Goal: Transaction & Acquisition: Purchase product/service

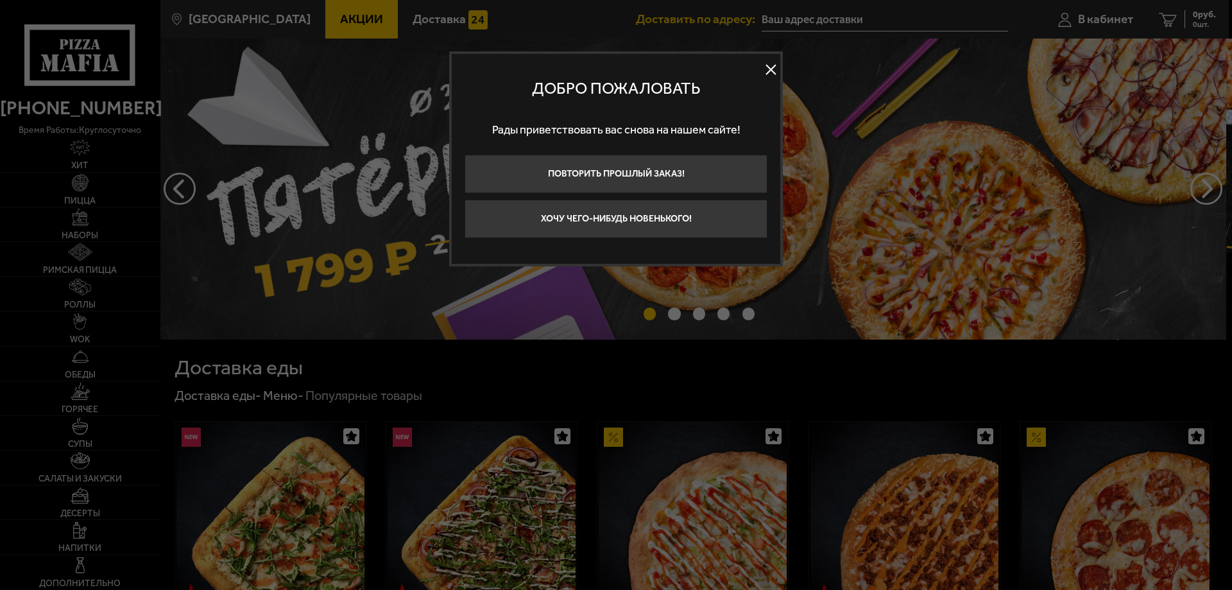
type input "[STREET_ADDRESS]"
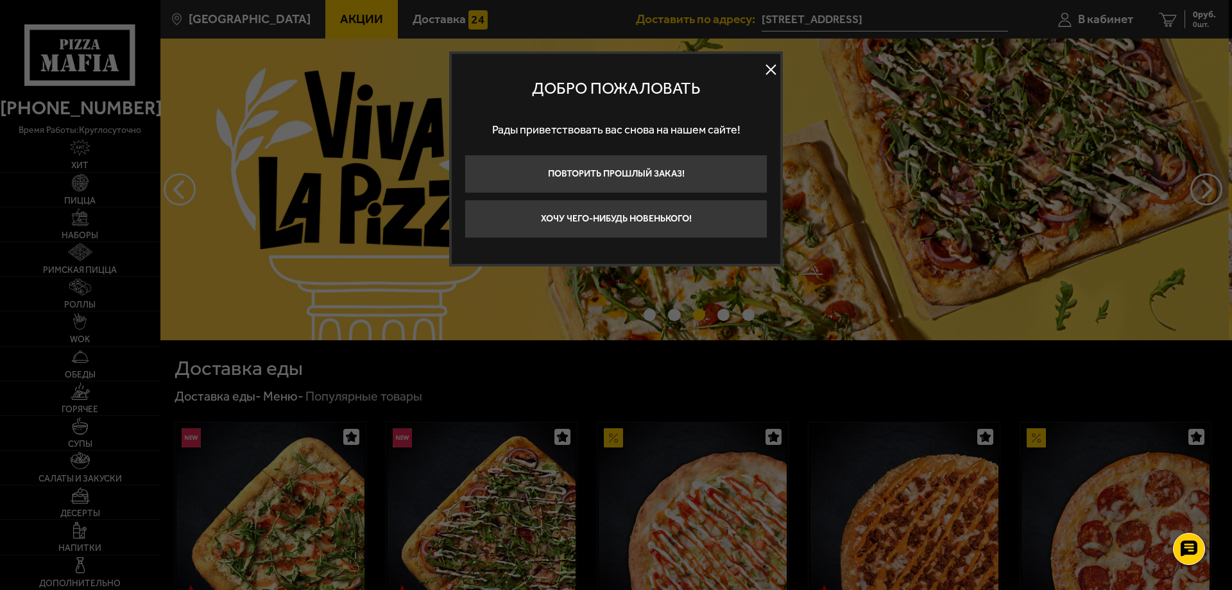
click at [770, 74] on button at bounding box center [770, 69] width 19 height 19
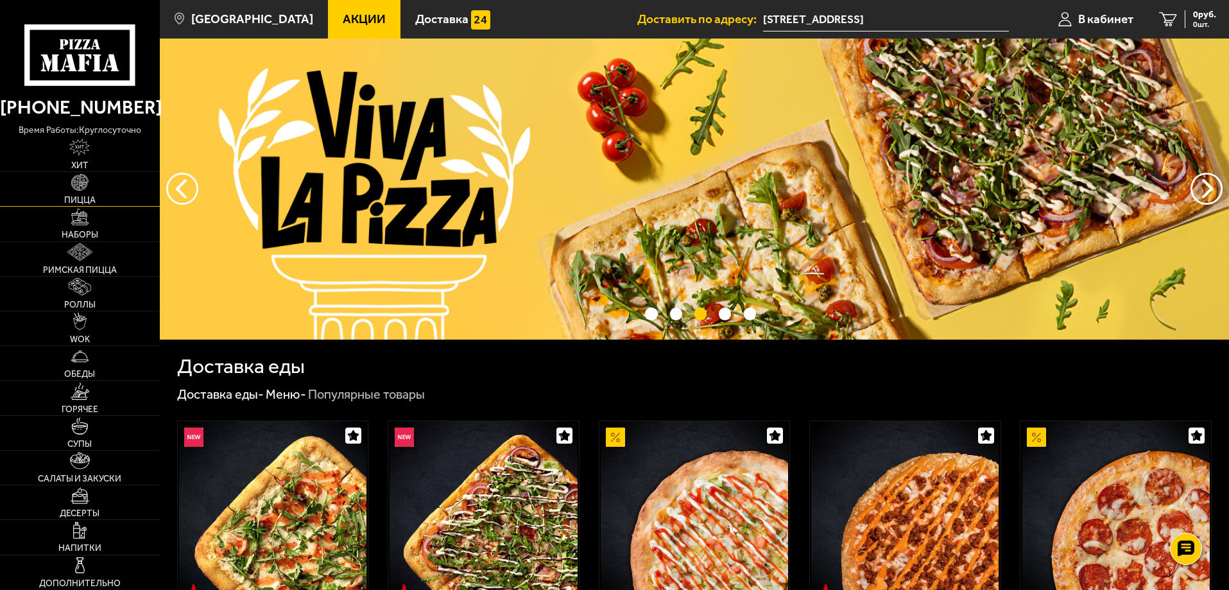
click at [91, 191] on link "Пицца" at bounding box center [80, 189] width 160 height 34
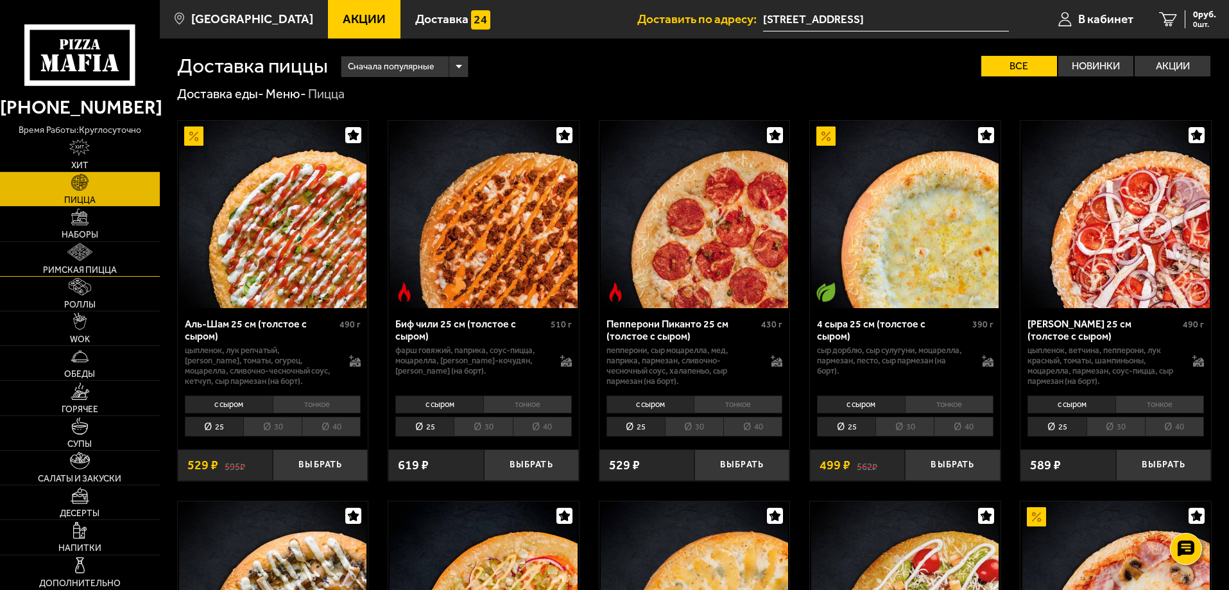
click at [92, 256] on link "Римская пицца" at bounding box center [80, 259] width 160 height 34
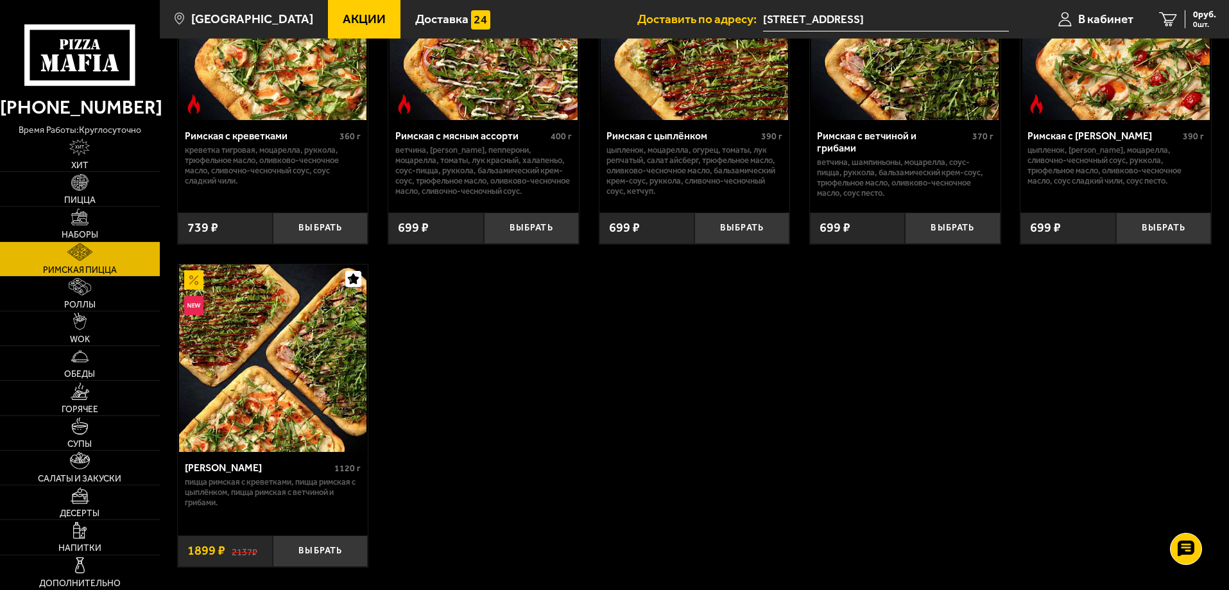
scroll to position [192, 0]
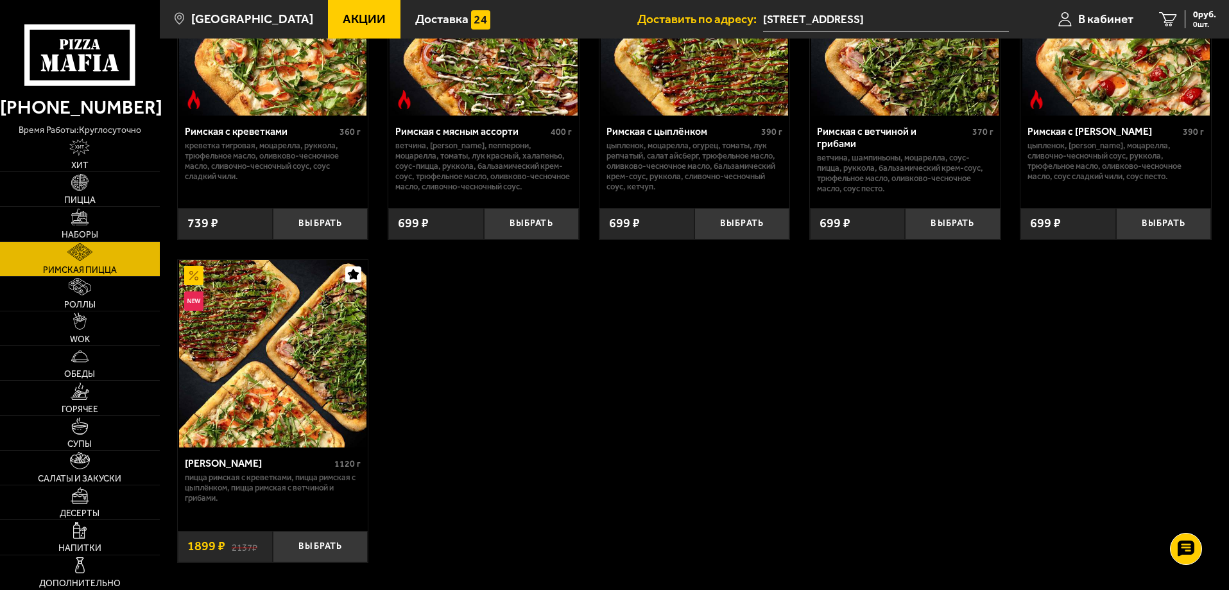
click at [280, 344] on img at bounding box center [272, 353] width 187 height 187
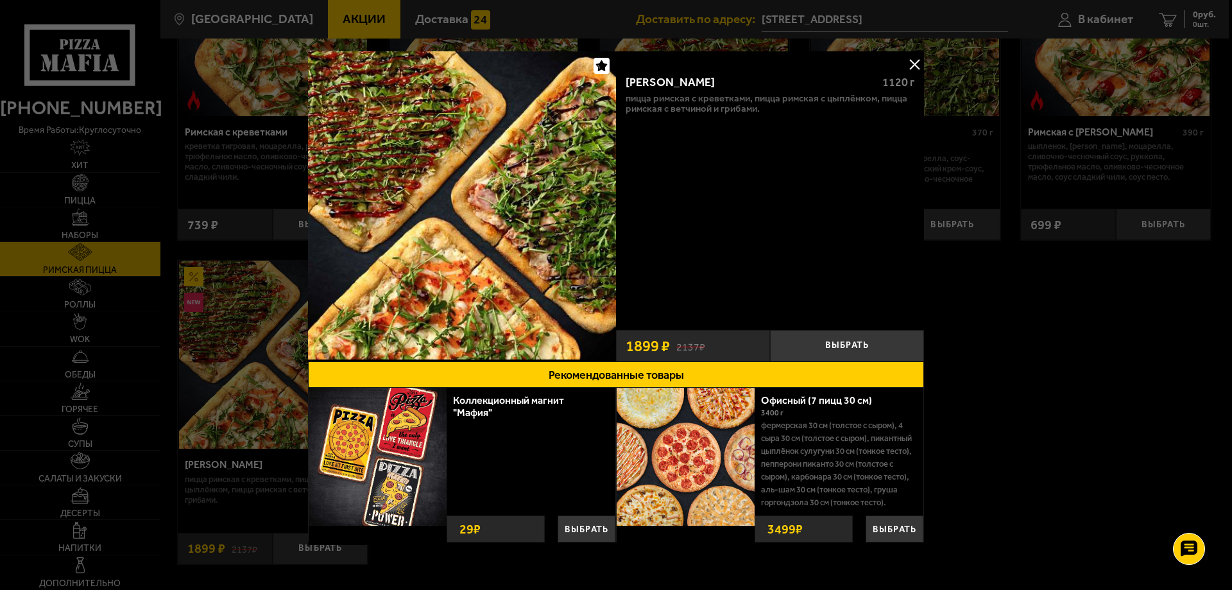
click at [672, 93] on p "Пицца Римская с креветками, Пицца Римская с цыплёнком, Пицца Римская с ветчиной…" at bounding box center [770, 103] width 289 height 21
click at [914, 67] on button at bounding box center [914, 64] width 19 height 19
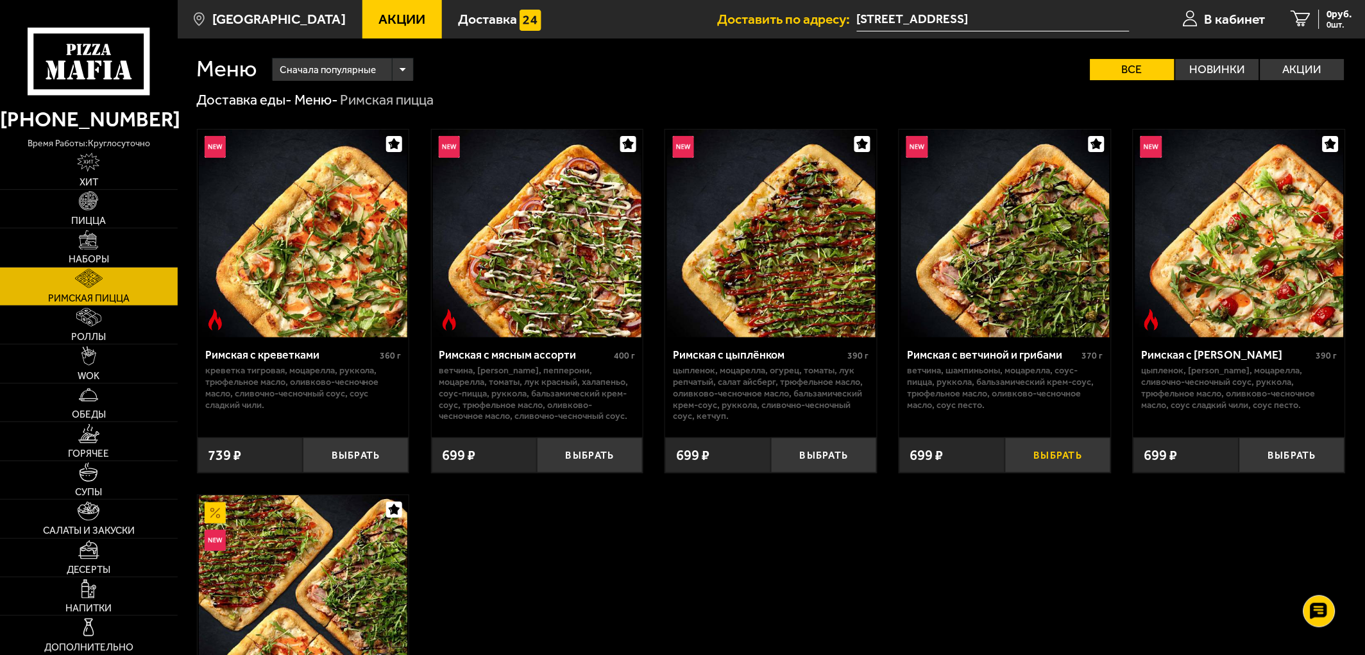
click at [1066, 458] on button "Выбрать" at bounding box center [1058, 455] width 106 height 35
click at [611, 462] on button "Выбрать" at bounding box center [590, 455] width 106 height 35
click at [107, 209] on link "Пицца" at bounding box center [89, 209] width 178 height 38
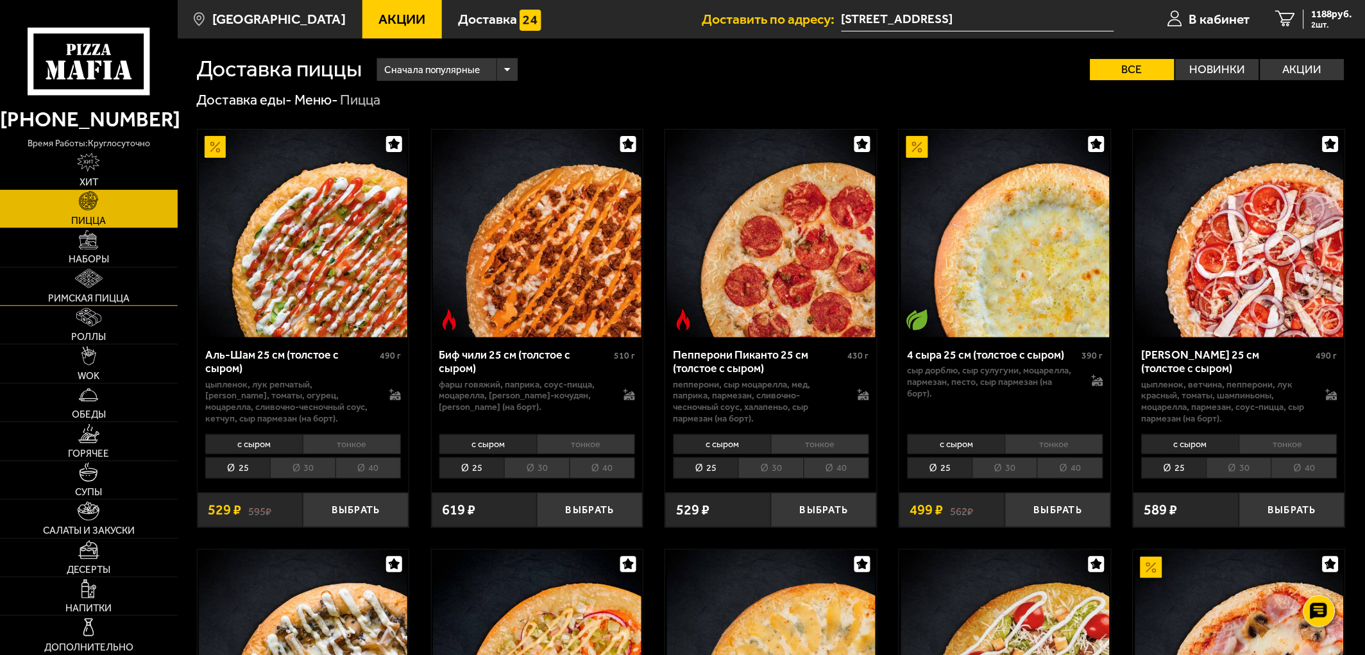
click at [132, 296] on link "Римская пицца" at bounding box center [89, 287] width 178 height 38
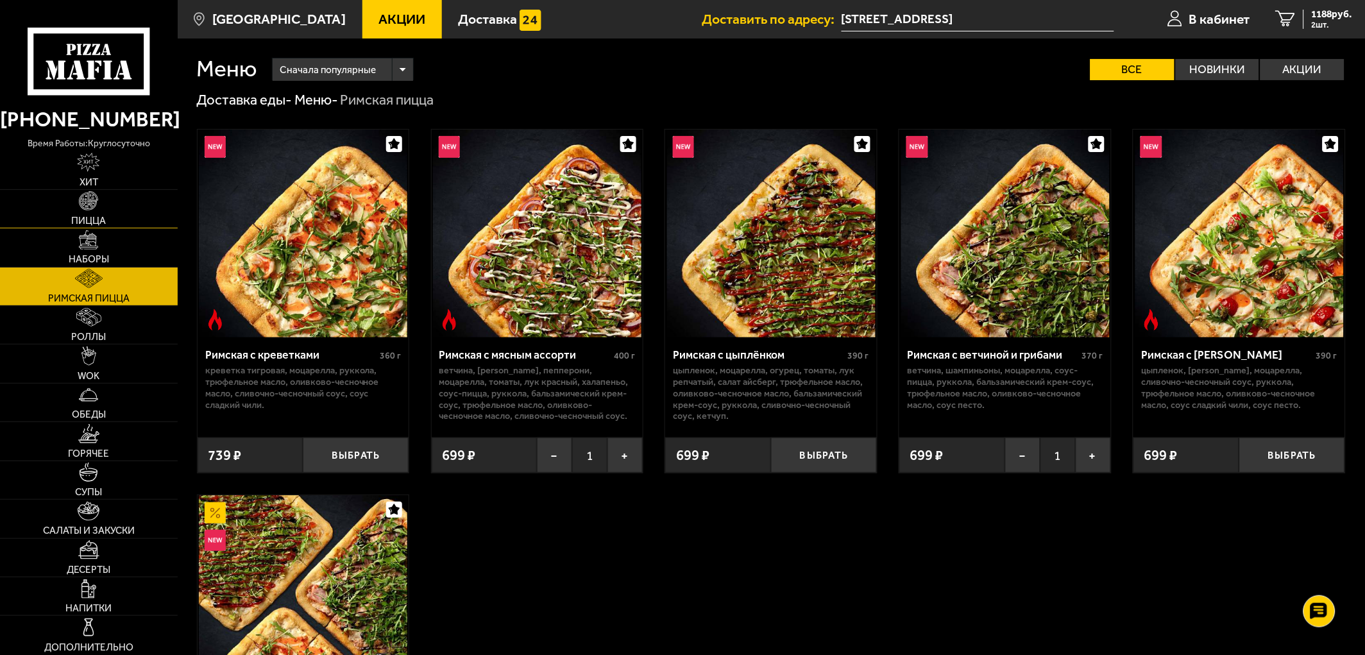
click at [105, 216] on span "Пицца" at bounding box center [88, 221] width 35 height 10
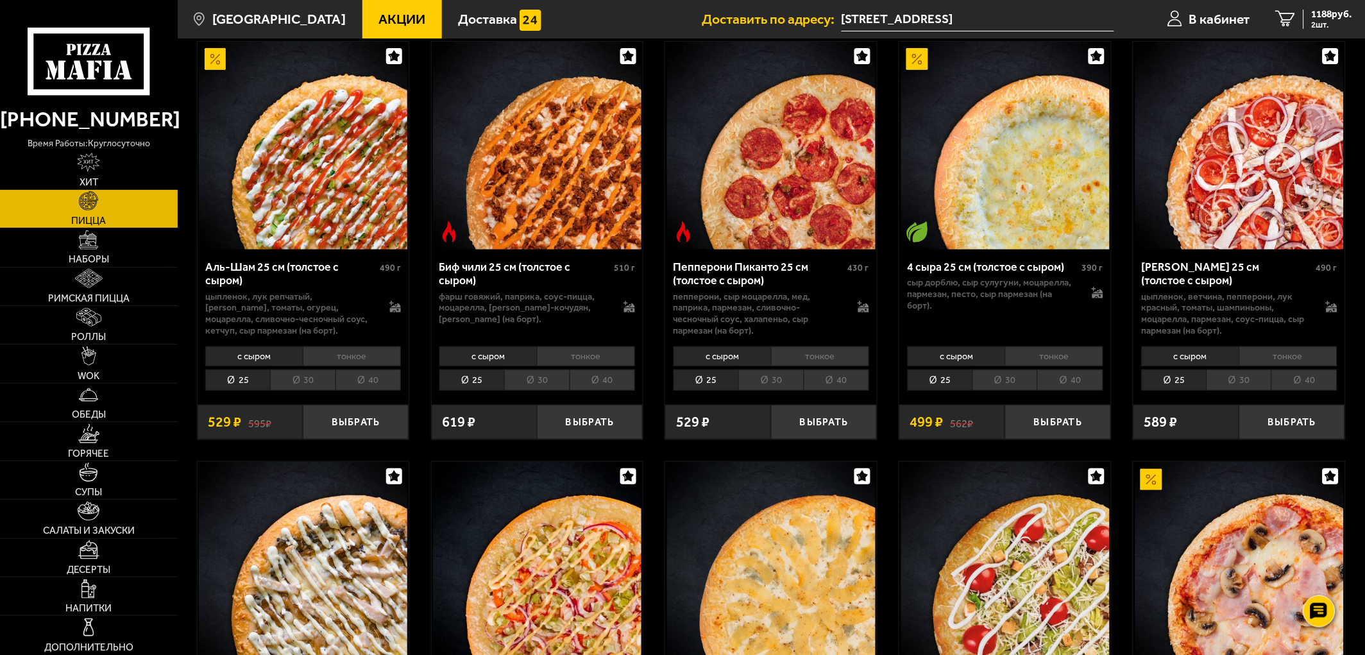
scroll to position [71, 0]
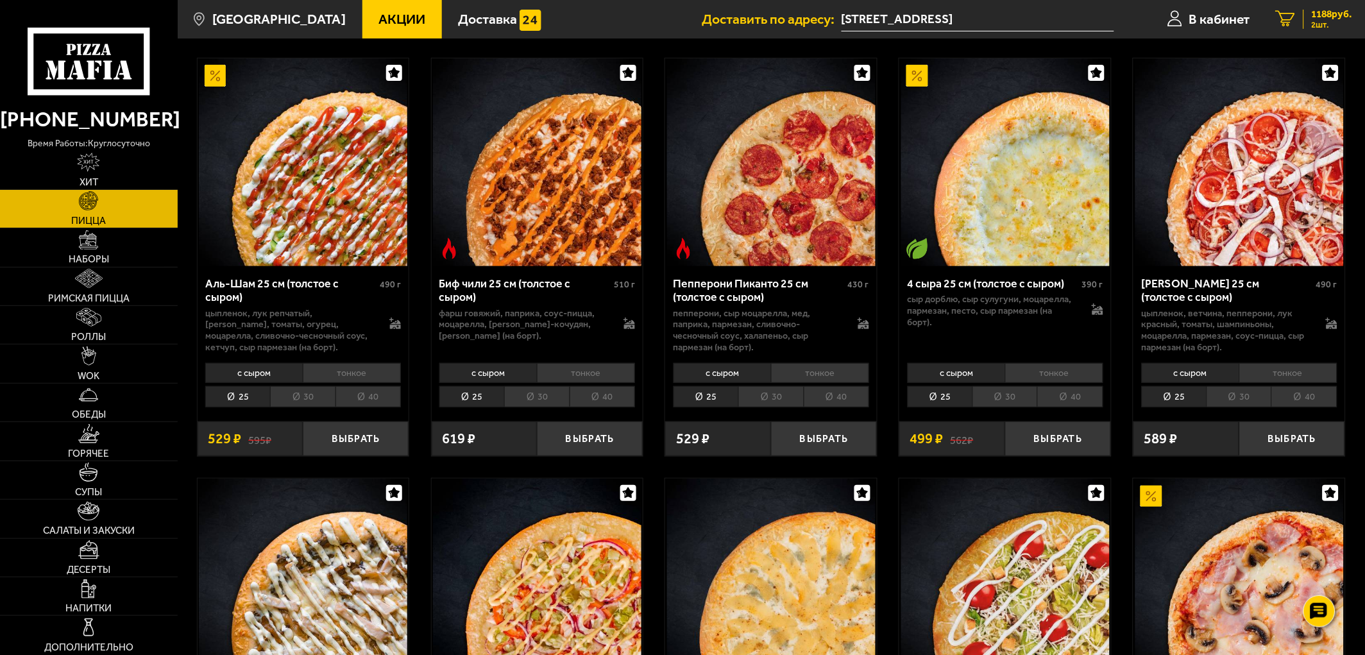
click at [1228, 24] on span "2 шт." at bounding box center [1332, 25] width 40 height 8
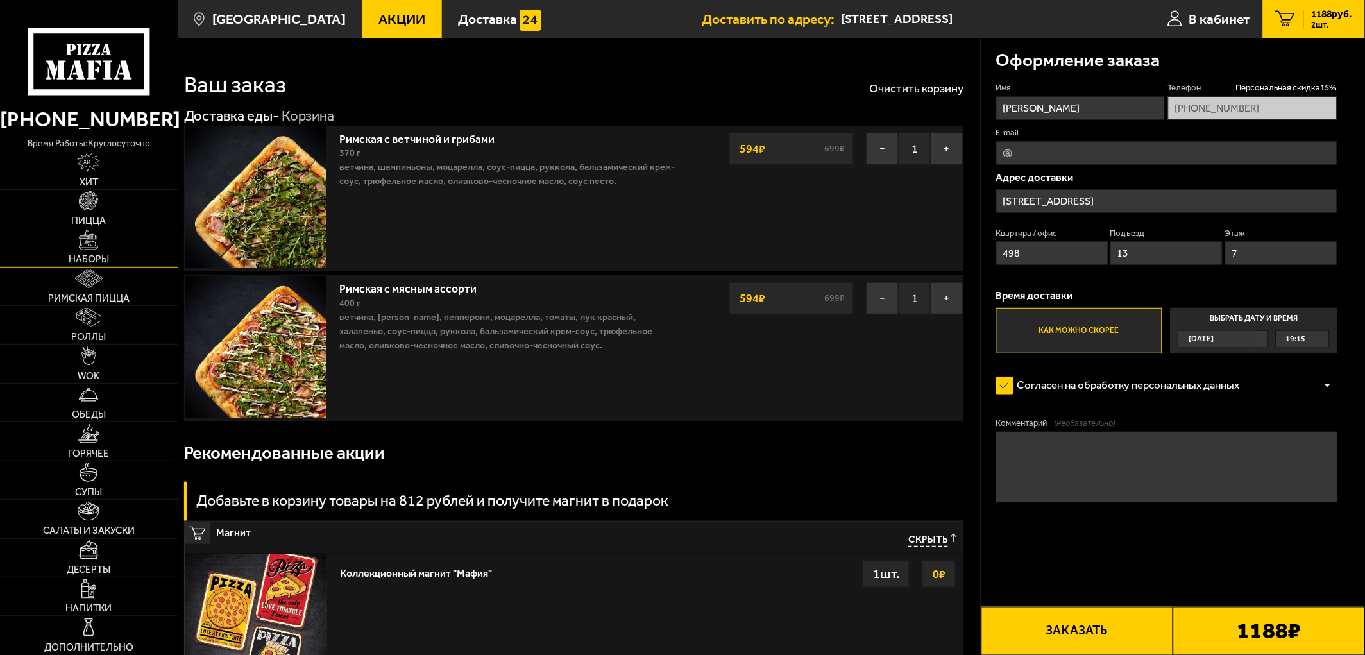
click at [109, 255] on link "Наборы" at bounding box center [89, 247] width 178 height 38
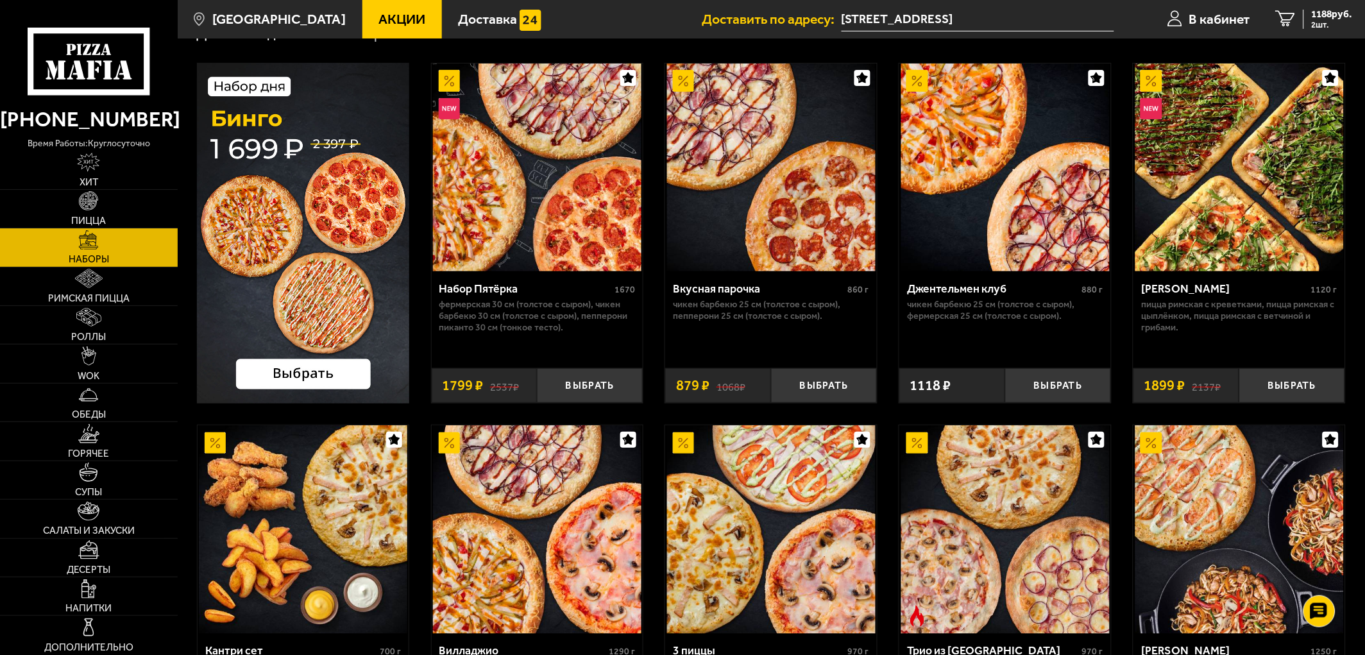
scroll to position [71, 0]
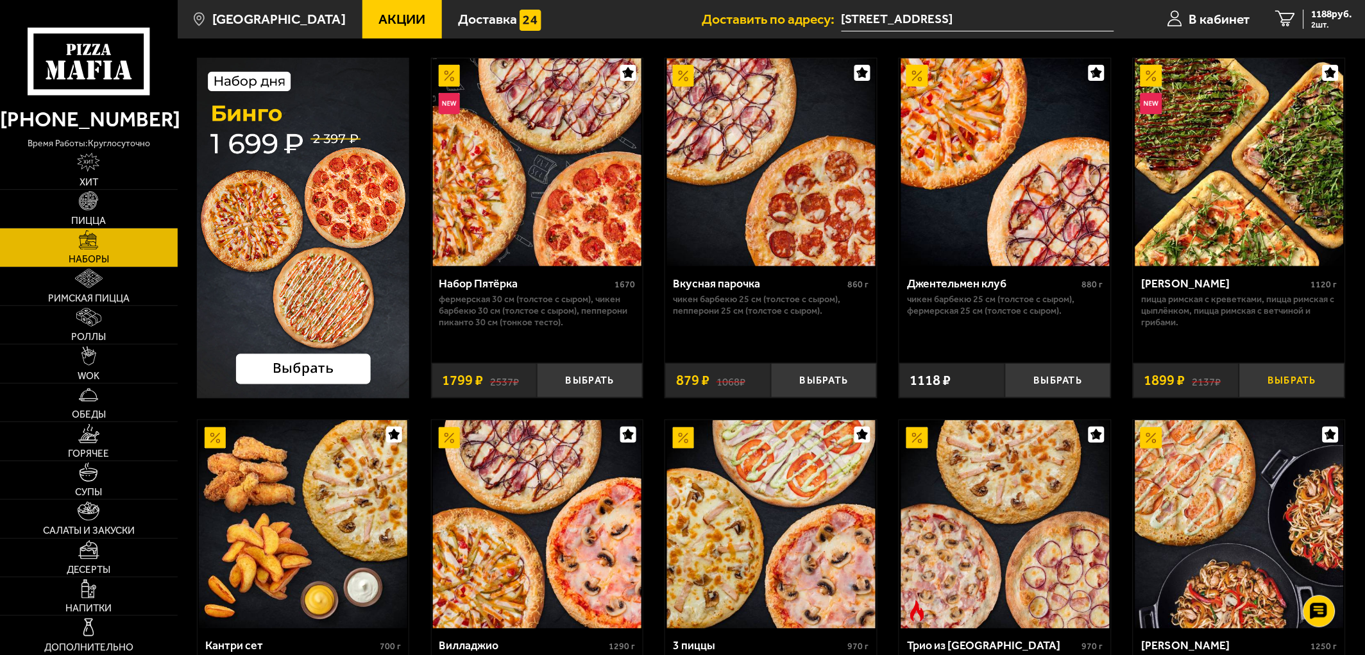
click at [1228, 390] on button "Выбрать" at bounding box center [1293, 380] width 106 height 35
click at [1228, 24] on div "3087 руб. 3 шт." at bounding box center [1328, 20] width 49 height 20
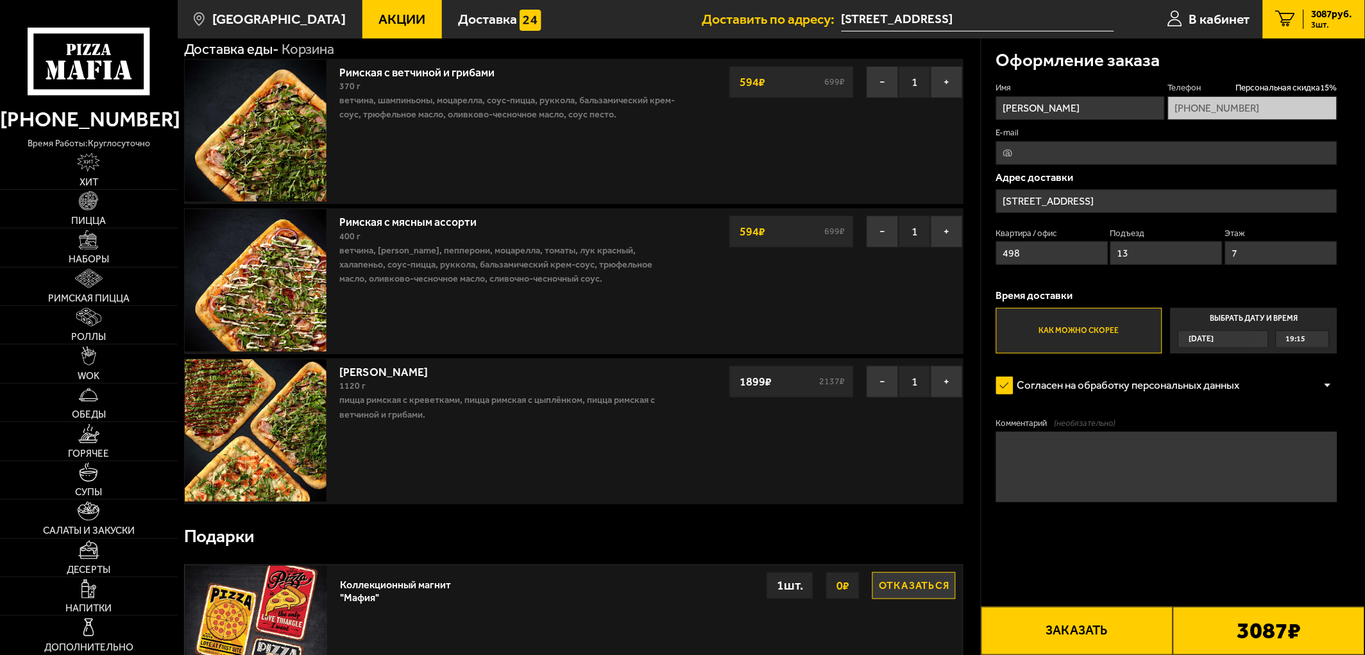
scroll to position [71, 0]
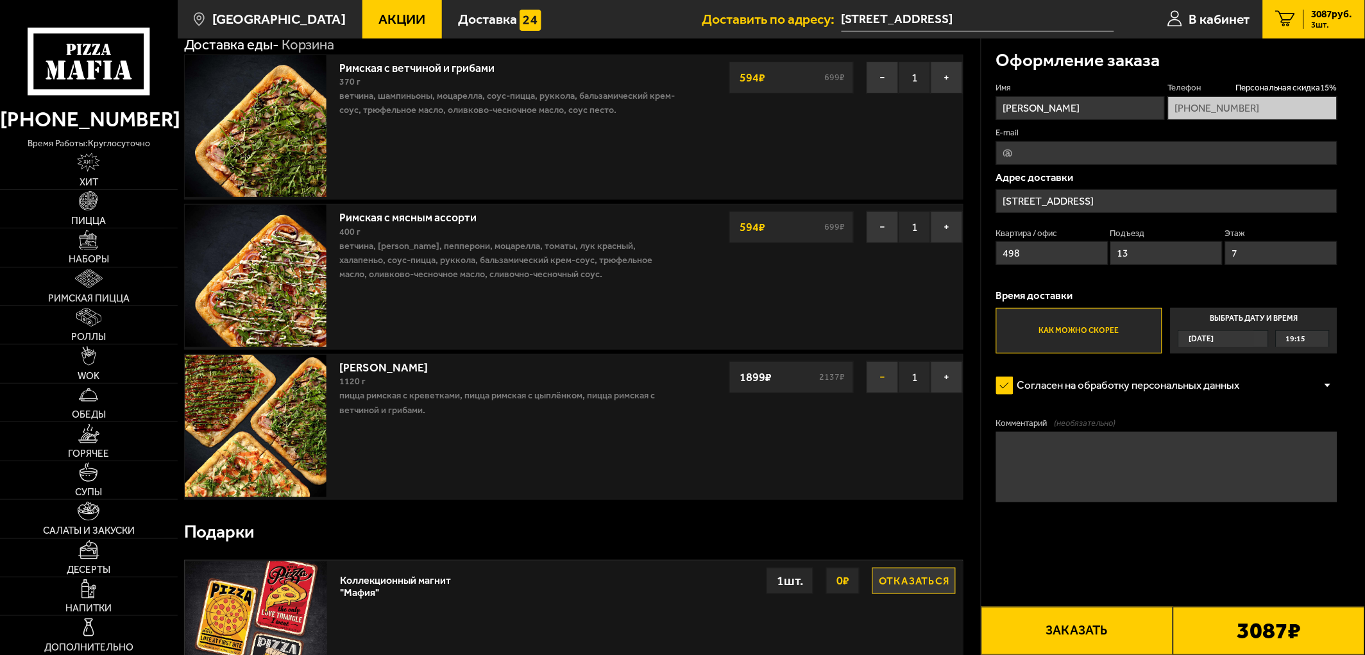
click at [881, 381] on button "−" at bounding box center [883, 377] width 32 height 32
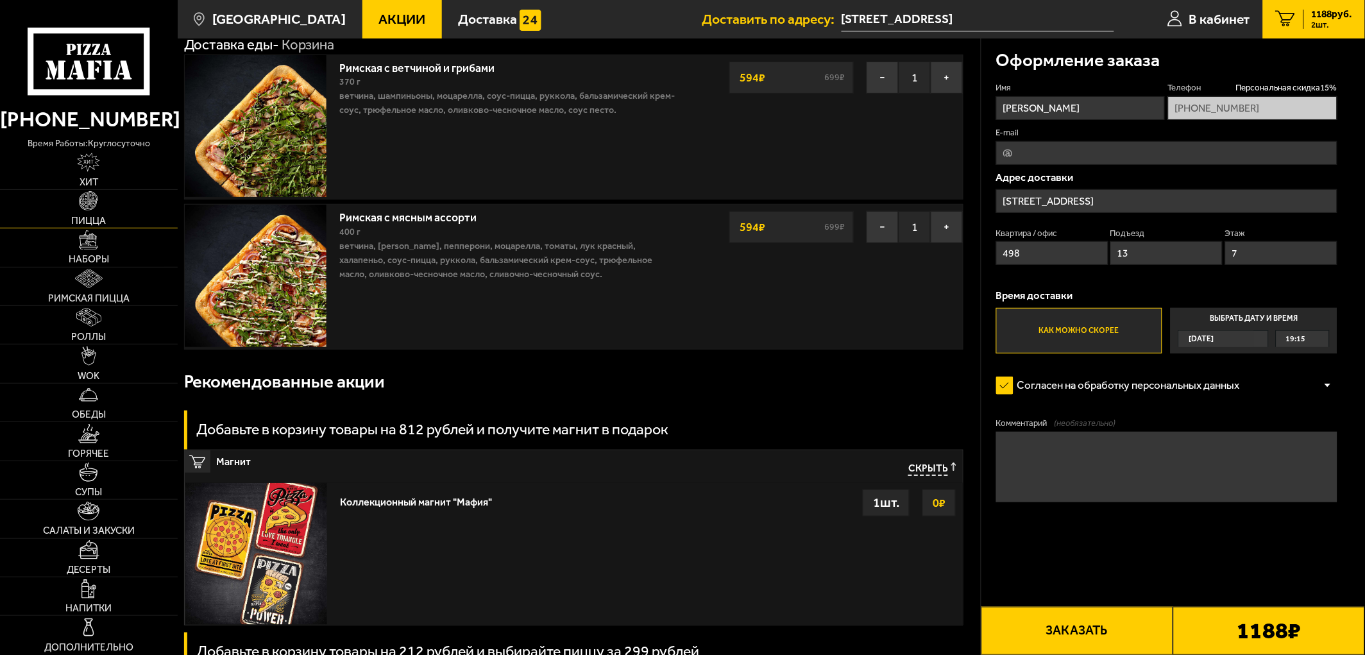
click at [122, 219] on link "Пицца" at bounding box center [89, 209] width 178 height 38
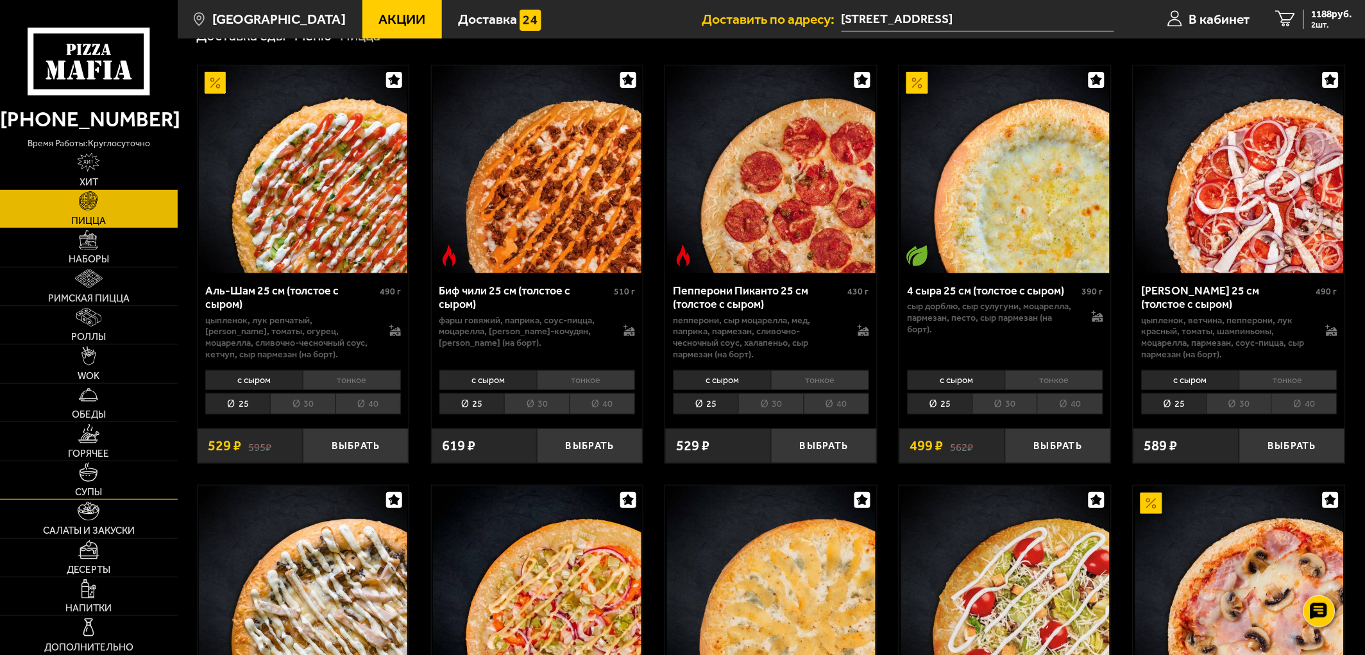
scroll to position [71, 0]
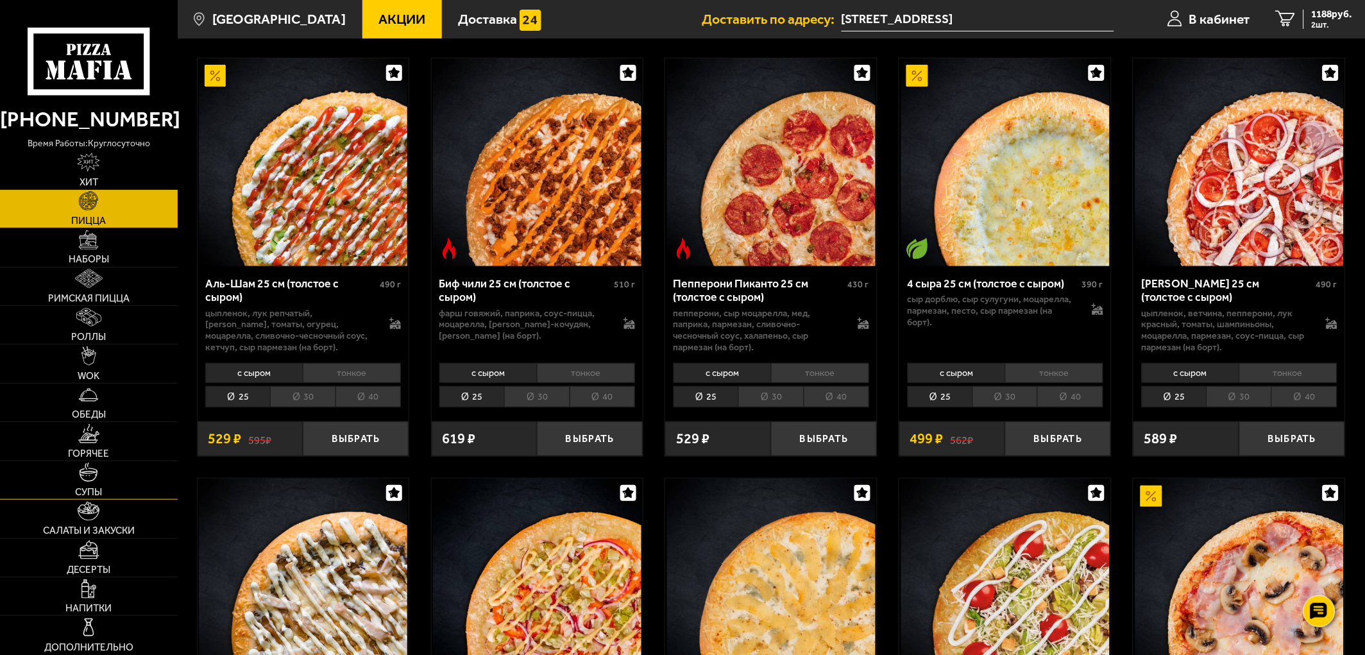
click at [144, 466] on link "Супы" at bounding box center [89, 480] width 178 height 38
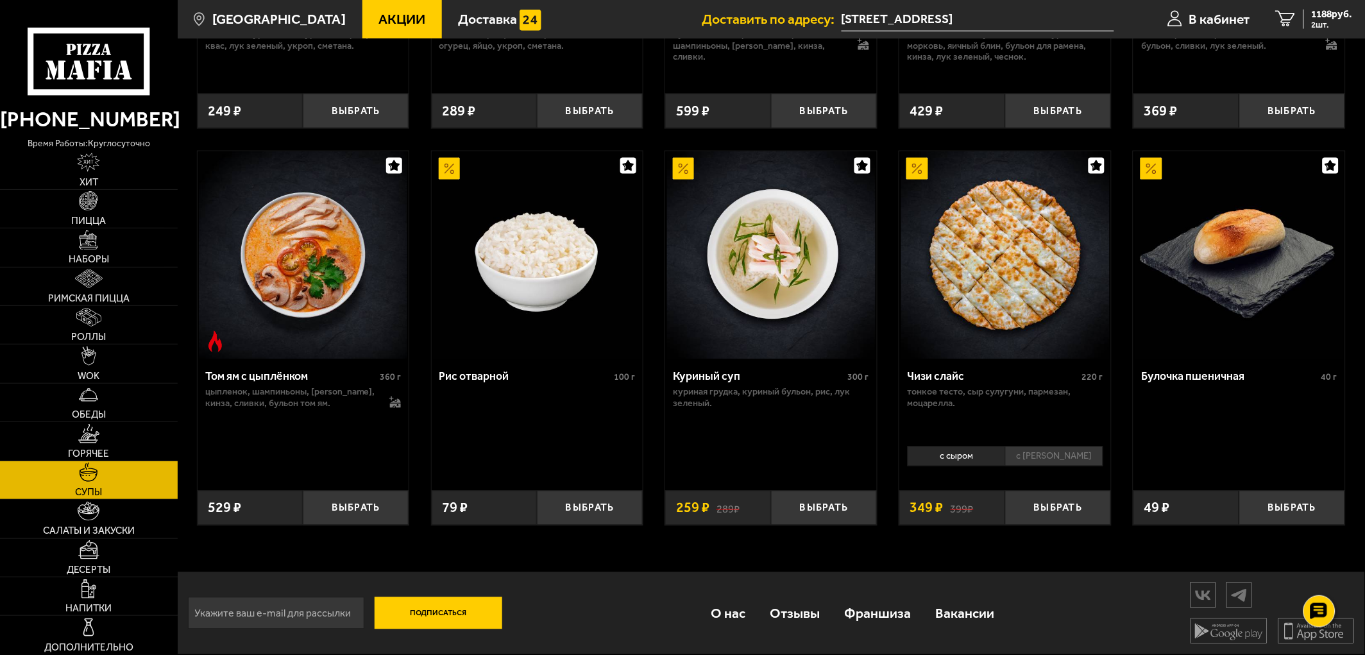
scroll to position [502, 0]
click at [118, 516] on link "Салаты и закуски" at bounding box center [89, 519] width 178 height 38
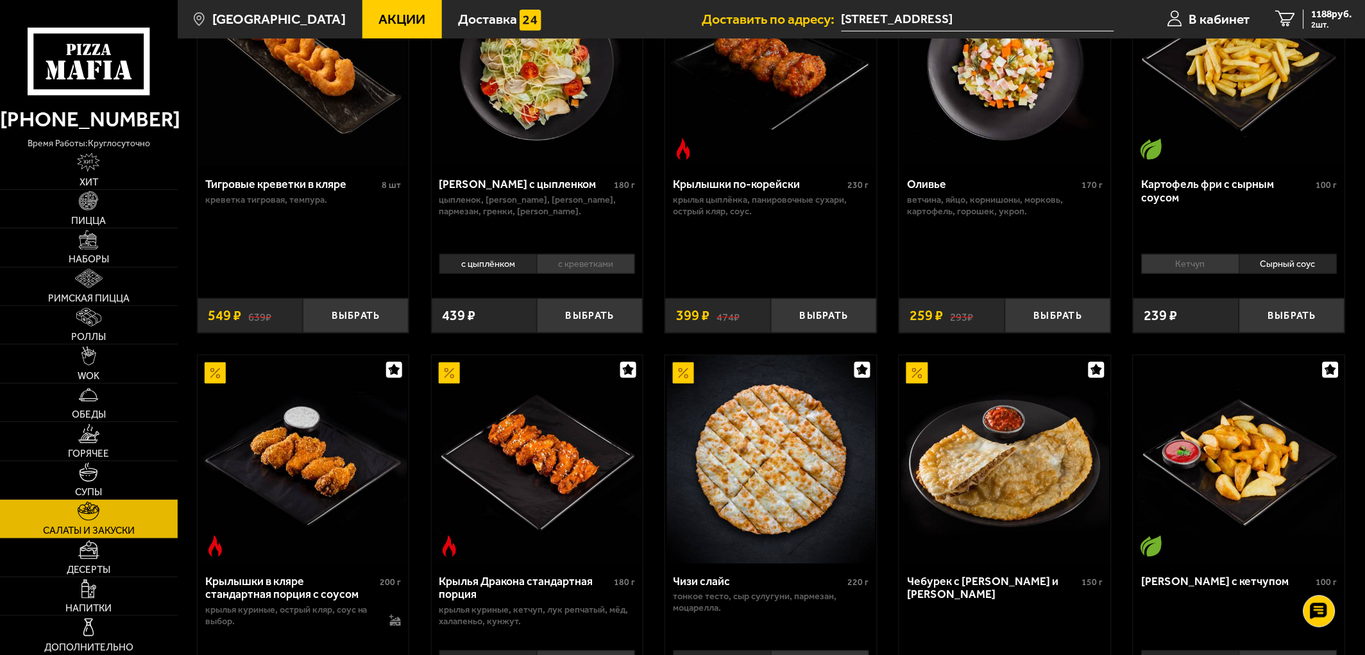
scroll to position [142, 0]
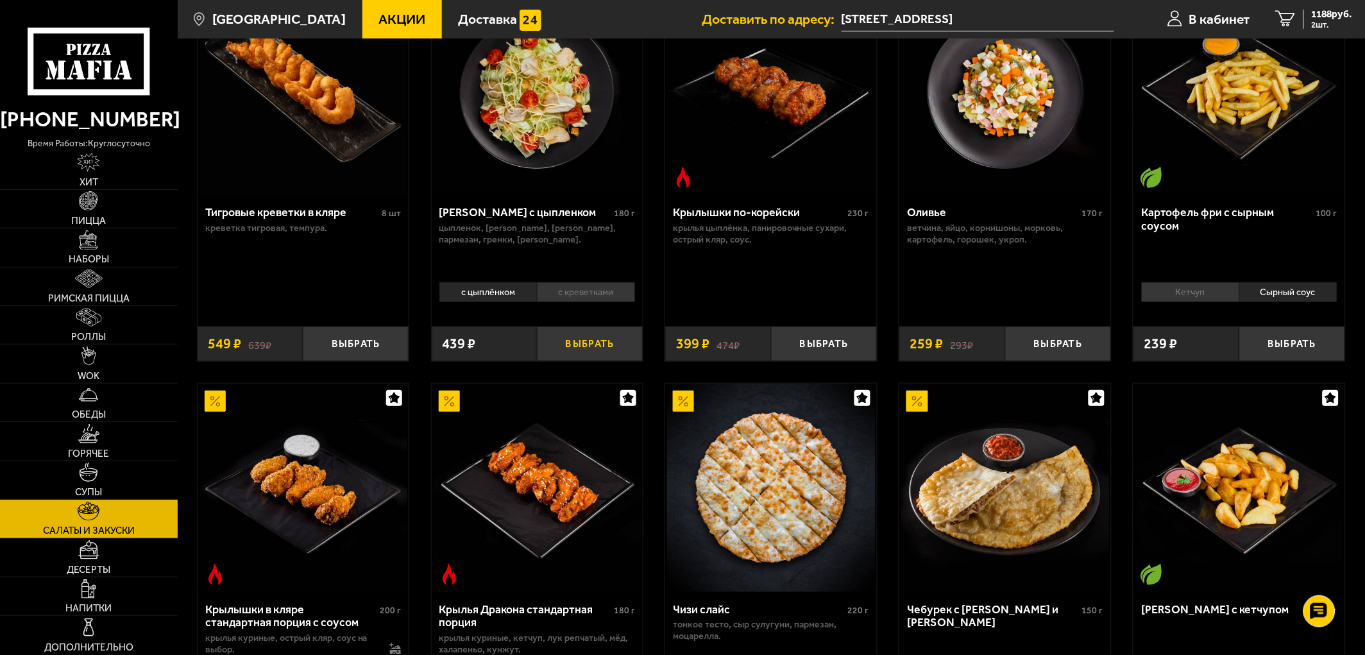
click at [574, 348] on button "Выбрать" at bounding box center [590, 344] width 106 height 35
click at [1228, 17] on span "1561 руб." at bounding box center [1332, 15] width 40 height 10
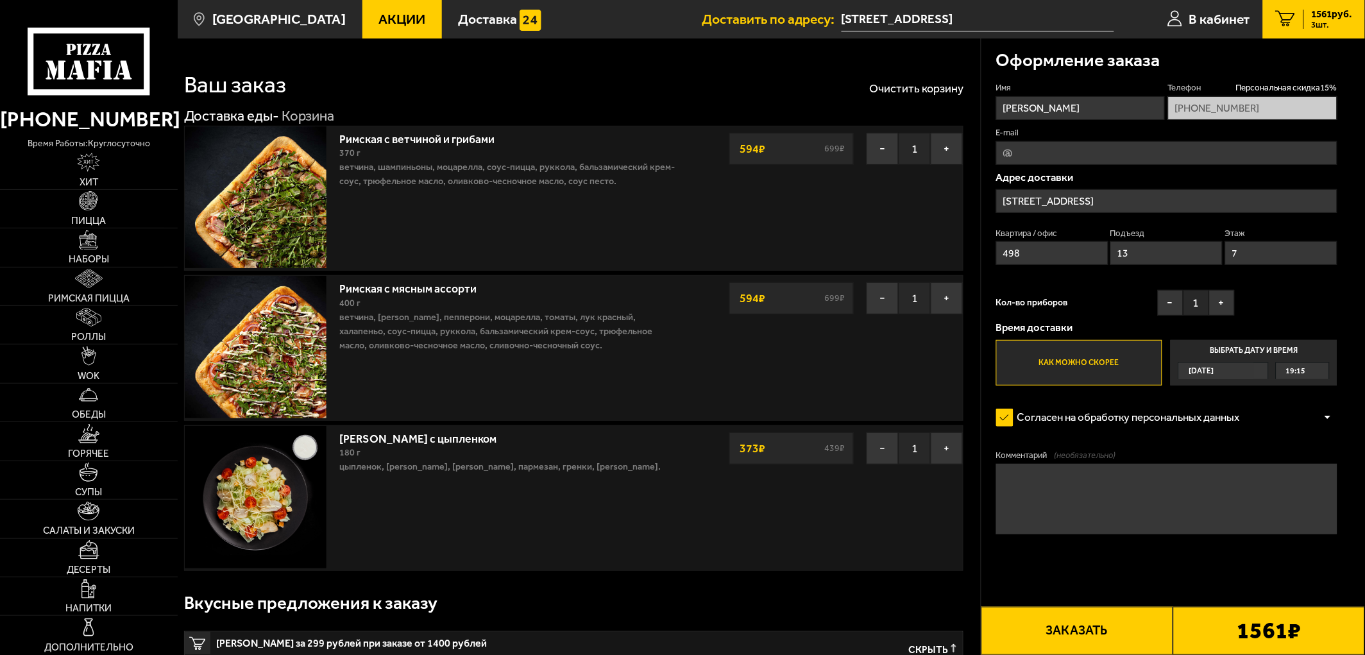
click at [1136, 589] on button "Заказать" at bounding box center [1078, 631] width 192 height 48
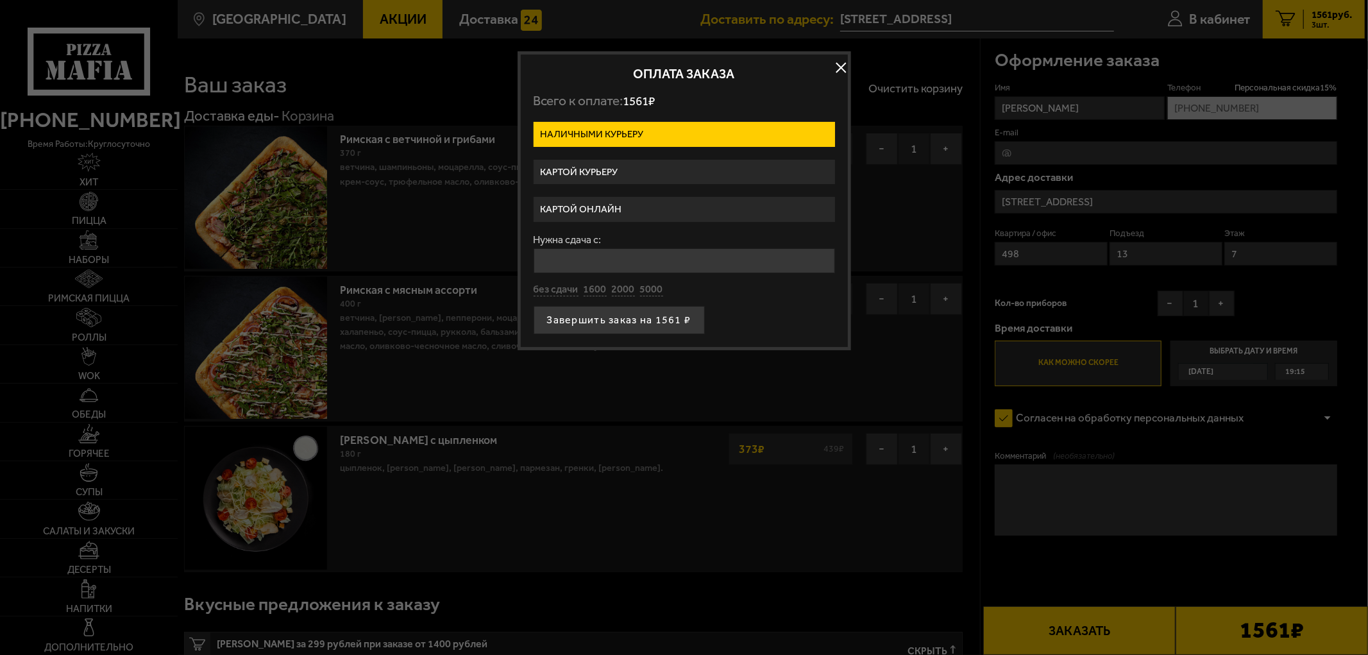
click at [632, 200] on label "Картой онлайн" at bounding box center [685, 209] width 302 height 25
click at [0, 0] on input "Картой онлайн" at bounding box center [0, 0] width 0 height 0
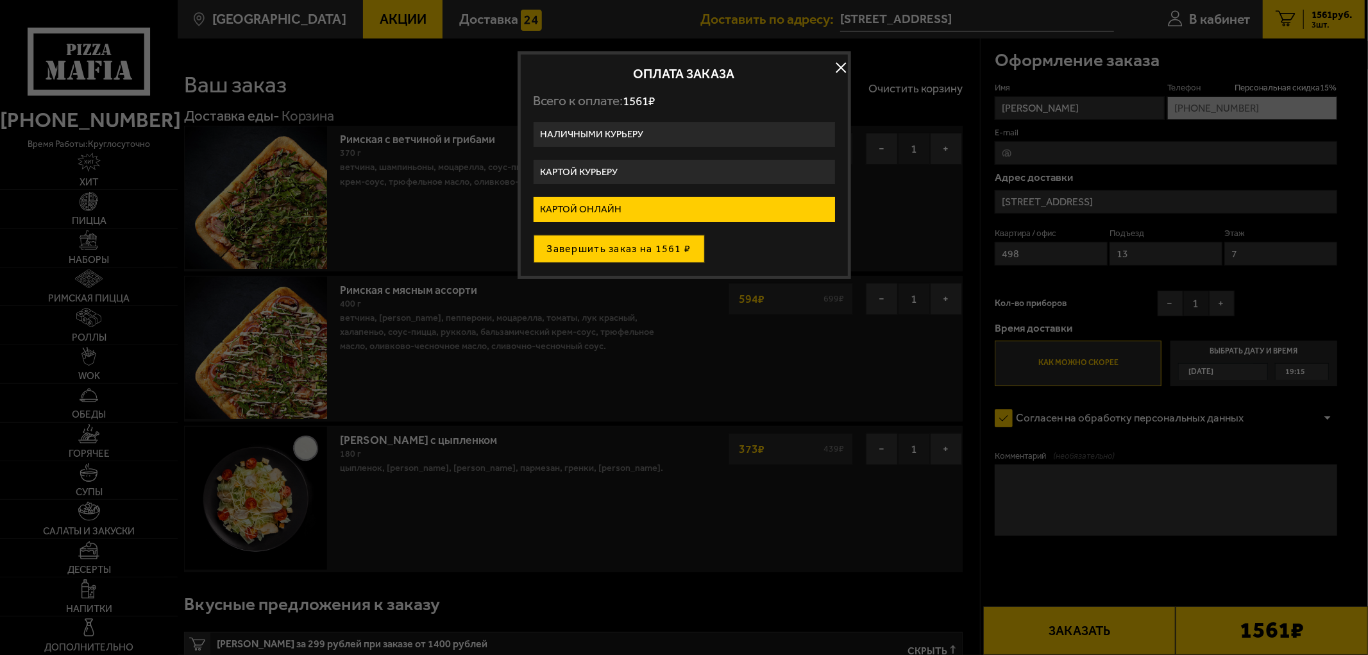
click at [650, 255] on button "Завершить заказ на 1561 ₽" at bounding box center [619, 249] width 171 height 28
